Goal: Task Accomplishment & Management: Manage account settings

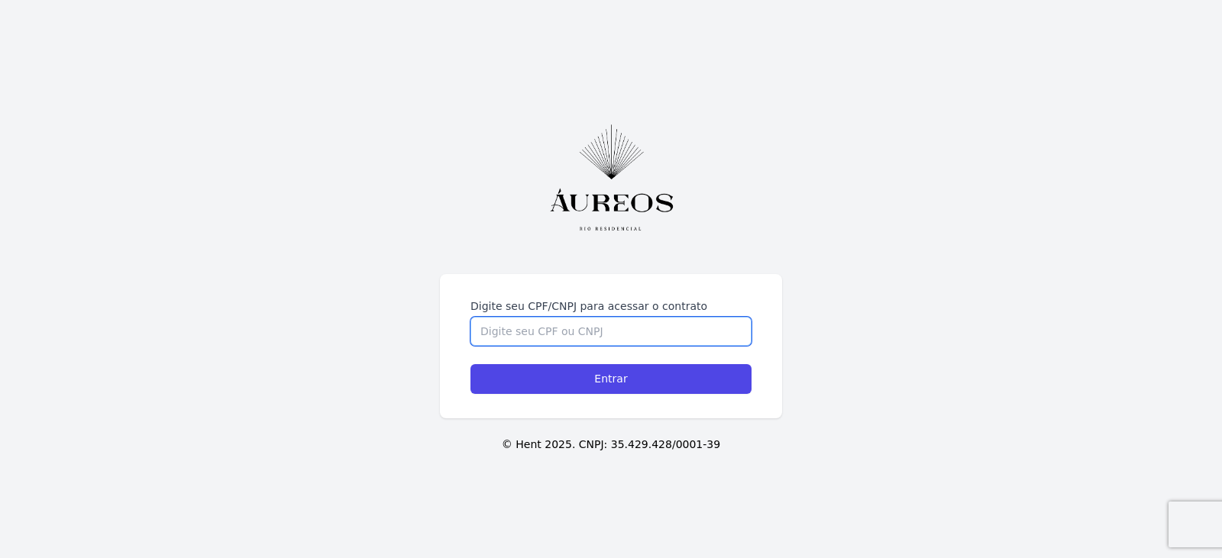
click at [681, 324] on input "Digite seu CPF/CNPJ para acessar o contrato" at bounding box center [611, 331] width 281 height 29
type input "05698908702"
click at [471, 364] on input "Entrar" at bounding box center [611, 379] width 281 height 30
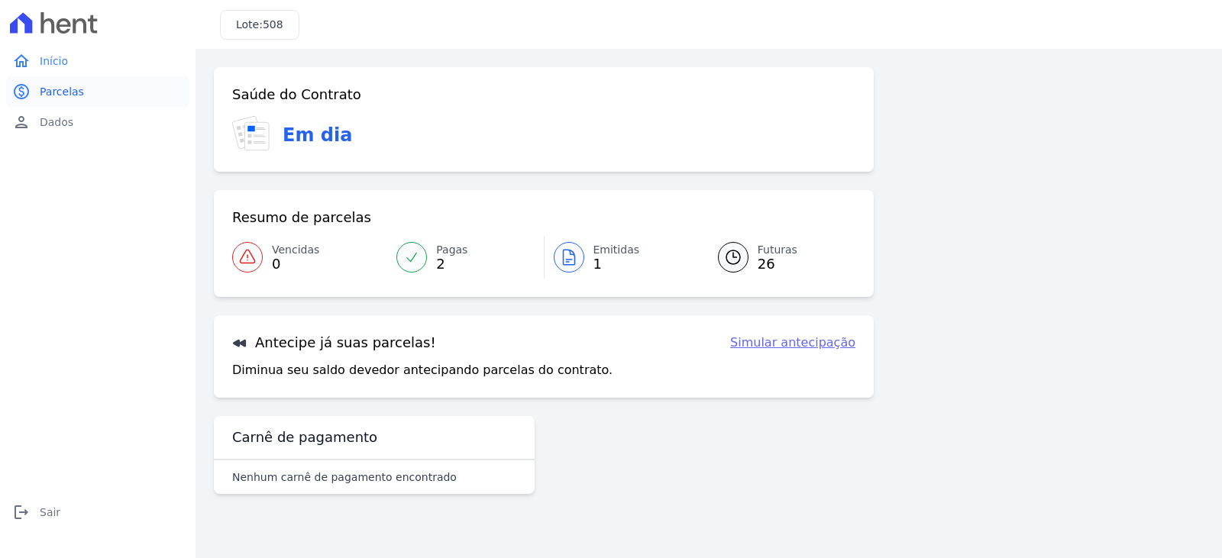
click at [40, 93] on span "Parcelas" at bounding box center [62, 91] width 44 height 15
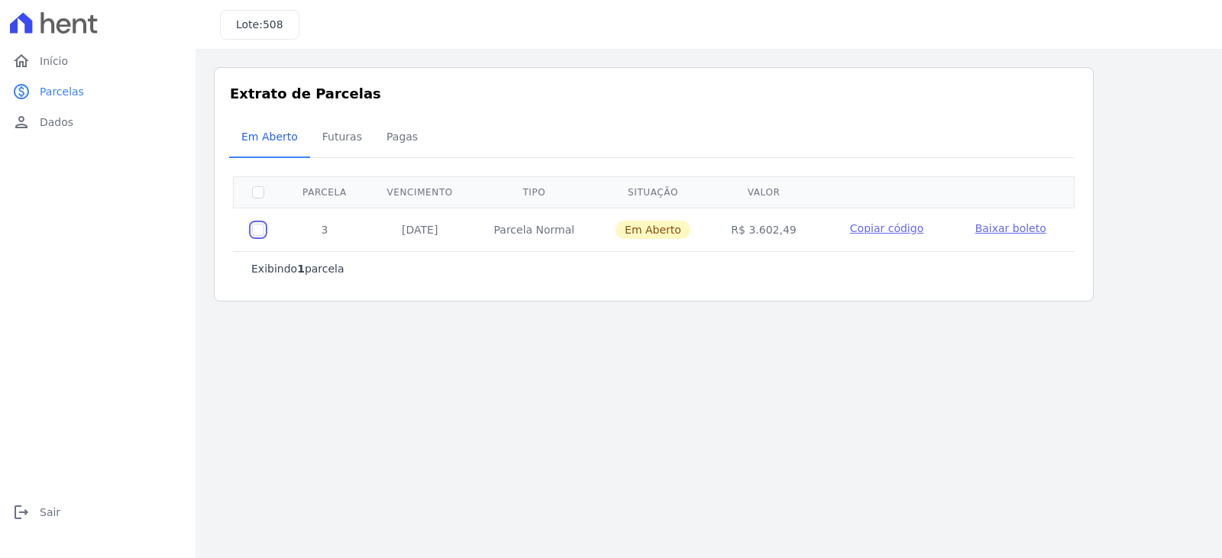
click at [257, 225] on input "checkbox" at bounding box center [258, 230] width 12 height 12
checkbox input "true"
click at [1012, 228] on span "Baixar boleto" at bounding box center [1011, 228] width 71 height 12
